Goal: Task Accomplishment & Management: Manage account settings

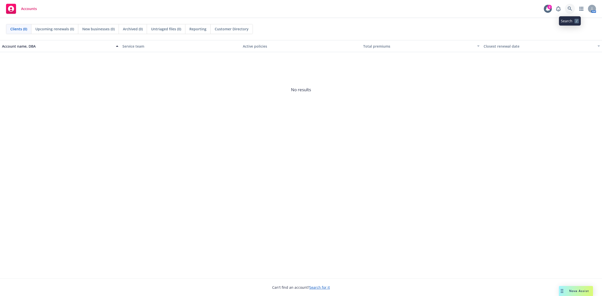
click at [573, 8] on link at bounding box center [570, 9] width 10 height 10
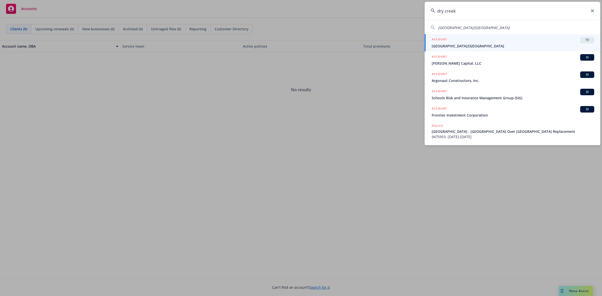
type input "dry creek"
click at [486, 46] on span "[GEOGRAPHIC_DATA]/[GEOGRAPHIC_DATA]" at bounding box center [513, 45] width 163 height 5
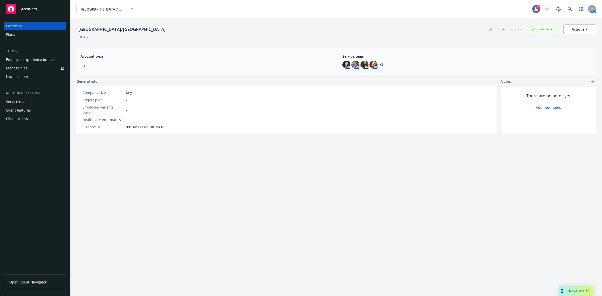
click at [12, 35] on div "Plans" at bounding box center [10, 35] width 9 height 8
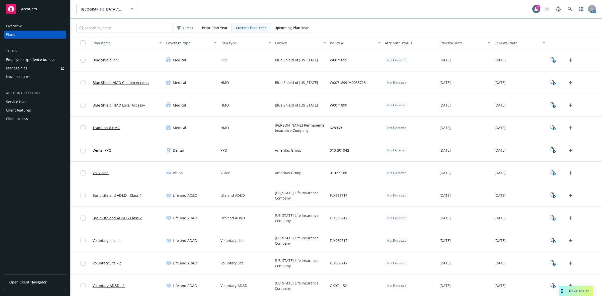
click at [295, 27] on span "Upcoming Plan Year" at bounding box center [292, 27] width 34 height 5
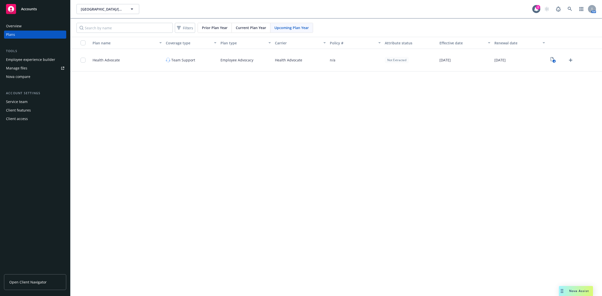
click at [256, 28] on span "Current Plan Year" at bounding box center [251, 27] width 30 height 5
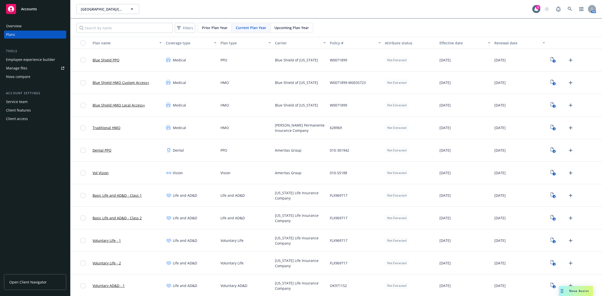
click at [16, 68] on div "Manage files" at bounding box center [16, 68] width 21 height 8
click at [27, 282] on span "Open Client Navigator" at bounding box center [27, 282] width 37 height 5
click at [22, 67] on div "Manage files" at bounding box center [16, 68] width 21 height 8
click at [298, 27] on span "Upcoming Plan Year" at bounding box center [292, 27] width 34 height 5
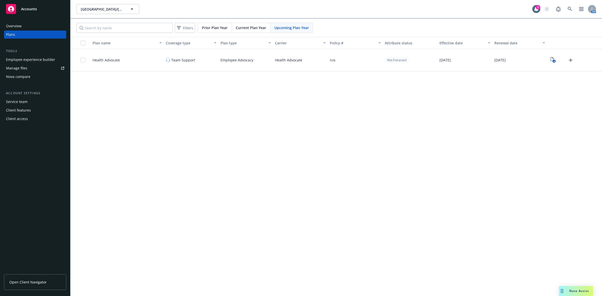
click at [23, 68] on div "Manage files" at bounding box center [16, 68] width 21 height 8
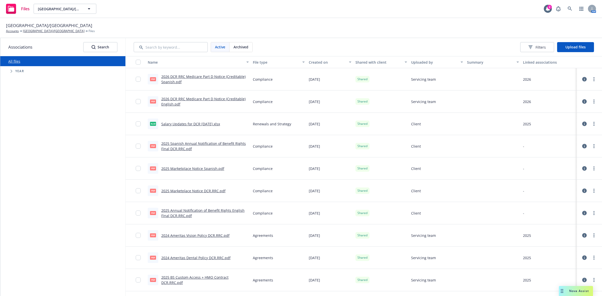
click at [11, 72] on icon "Tree Example" at bounding box center [12, 71] width 2 height 3
click at [576, 45] on span "Upload files" at bounding box center [576, 47] width 20 height 5
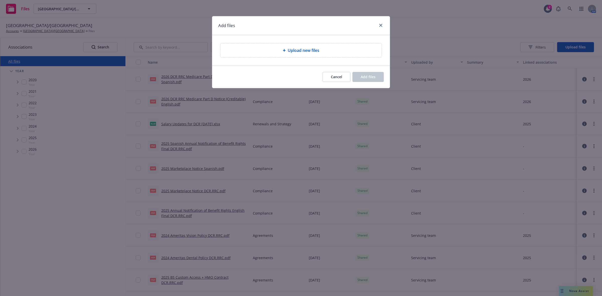
click at [299, 52] on span "Upload new files" at bounding box center [304, 50] width 32 height 6
click at [380, 24] on icon "close" at bounding box center [380, 25] width 3 height 3
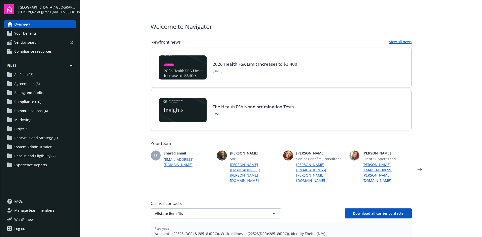
click at [23, 110] on span "Communications (4)" at bounding box center [30, 111] width 33 height 8
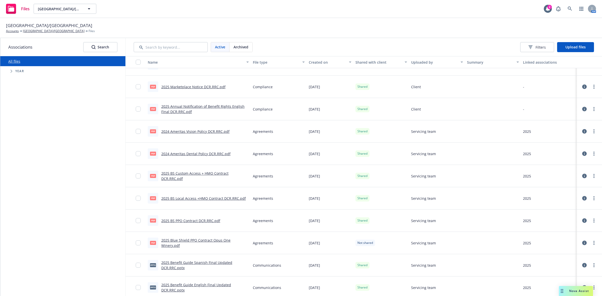
scroll to position [109, 0]
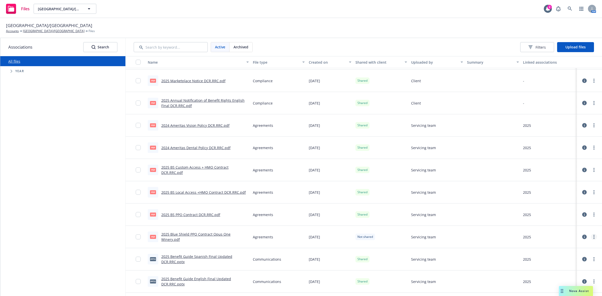
click at [594, 237] on circle "more" at bounding box center [594, 237] width 1 height 1
click at [564, 278] on link "Edit" at bounding box center [563, 278] width 50 height 10
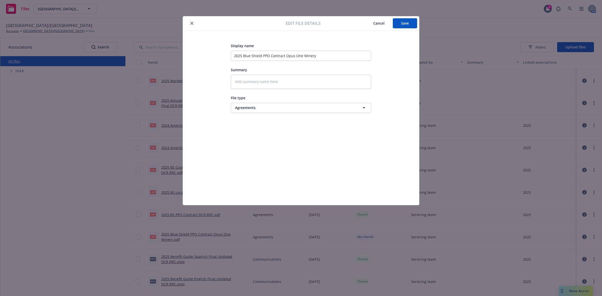
click at [381, 23] on span "Cancel" at bounding box center [378, 23] width 11 height 5
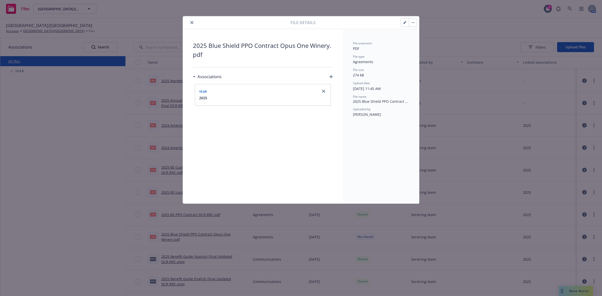
click at [191, 22] on icon "close" at bounding box center [191, 22] width 3 height 3
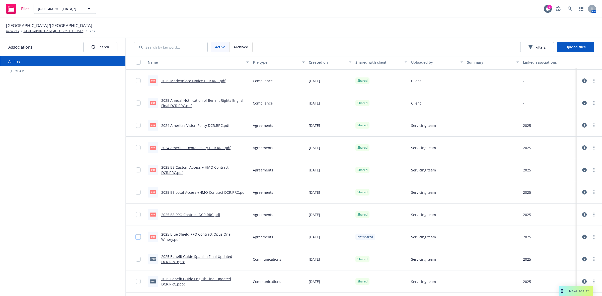
click at [137, 238] on input "checkbox" at bounding box center [138, 237] width 5 height 5
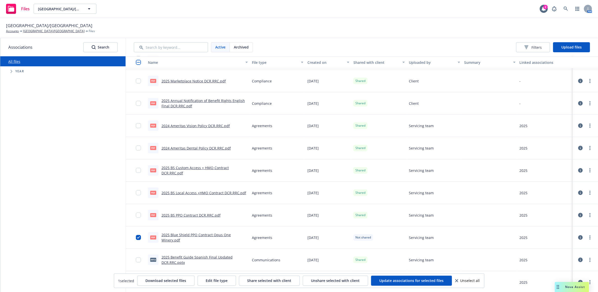
click at [134, 236] on div at bounding box center [136, 237] width 20 height 22
click at [137, 237] on input "checkbox" at bounding box center [138, 237] width 5 height 5
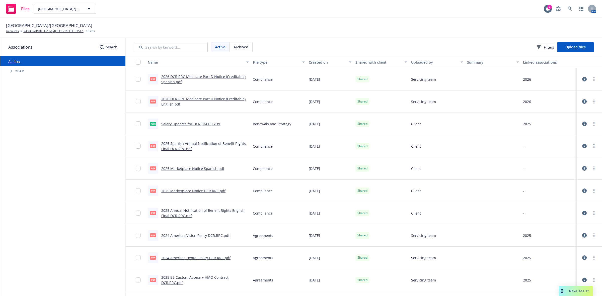
click at [243, 47] on span "Archived" at bounding box center [241, 46] width 15 height 5
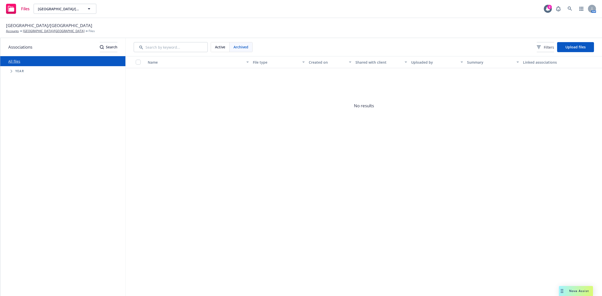
click at [222, 47] on span "Active" at bounding box center [220, 46] width 10 height 5
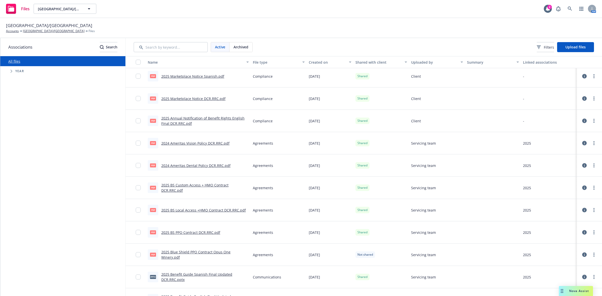
scroll to position [100, 0]
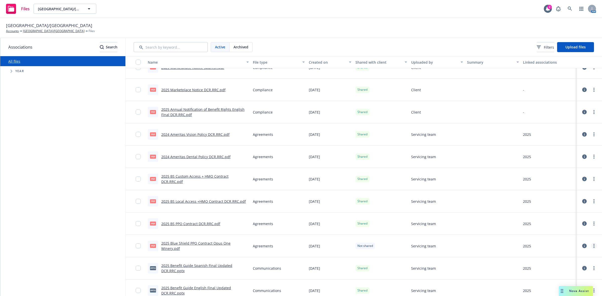
click at [594, 247] on icon "more" at bounding box center [594, 246] width 1 height 4
click at [571, 211] on link "Archive" at bounding box center [567, 211] width 50 height 10
click at [243, 46] on span "Archived" at bounding box center [241, 46] width 15 height 5
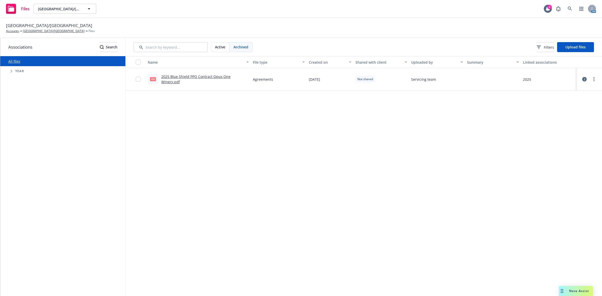
click at [222, 47] on span "Active" at bounding box center [220, 46] width 10 height 5
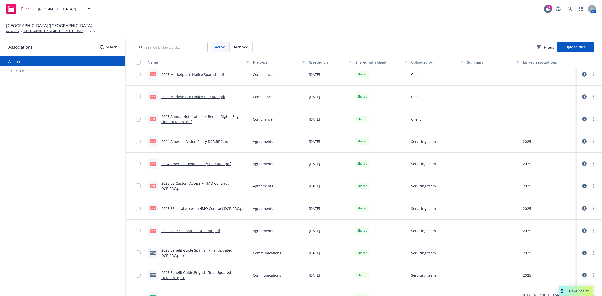
scroll to position [100, 0]
